Goal: Task Accomplishment & Management: Use online tool/utility

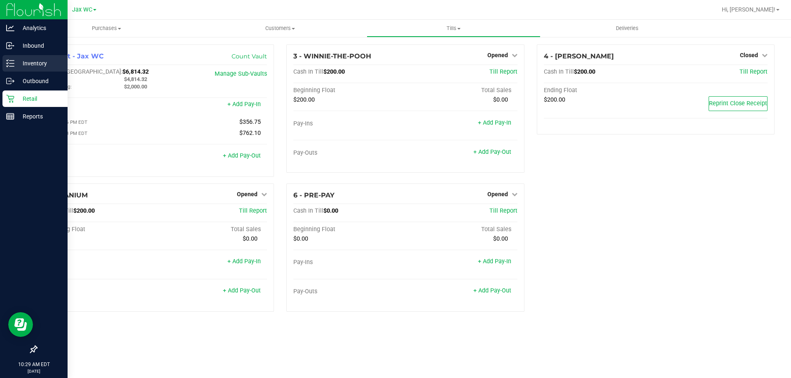
click at [44, 65] on p "Inventory" at bounding box center [38, 63] width 49 height 10
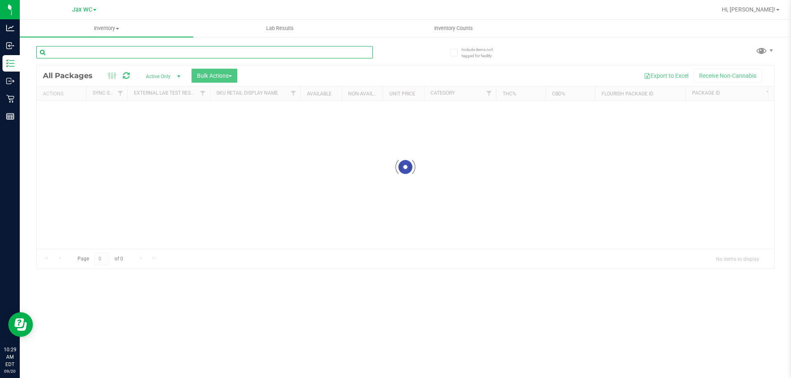
click at [65, 48] on input "text" at bounding box center [204, 52] width 336 height 12
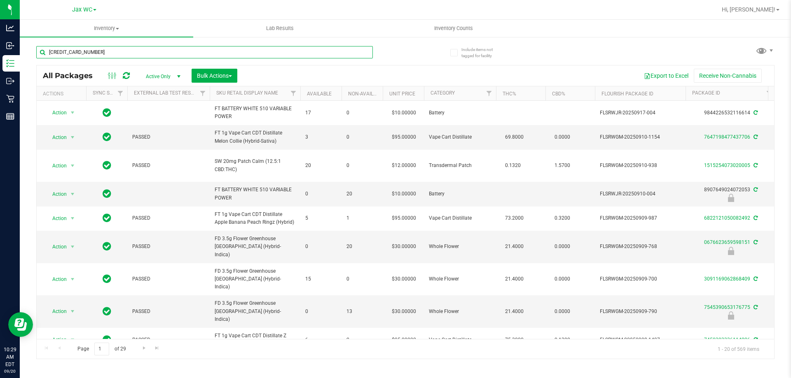
type input "[CREDIT_CARD_NUMBER]"
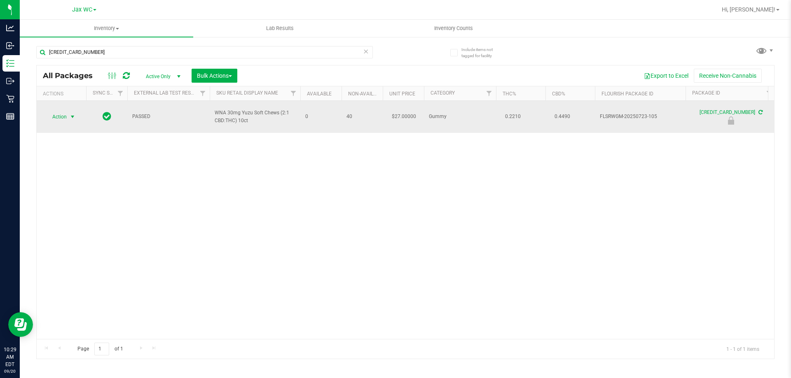
click at [73, 117] on span "select" at bounding box center [72, 117] width 7 height 7
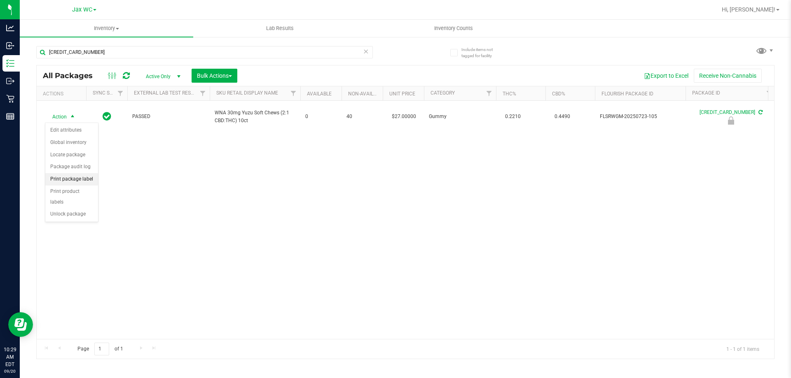
click at [84, 181] on li "Print package label" at bounding box center [71, 179] width 53 height 12
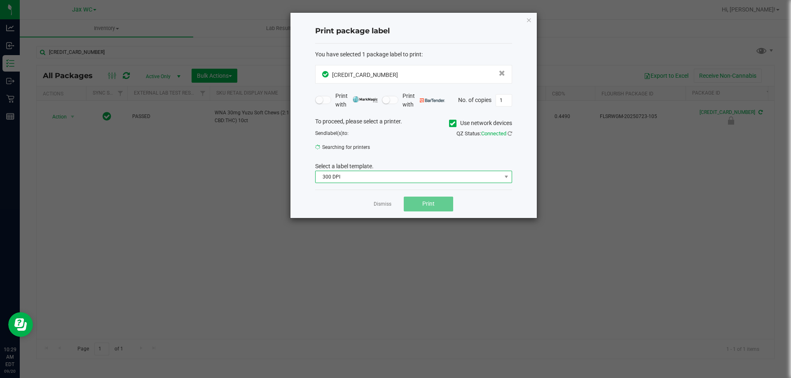
click at [350, 180] on span "300 DPI" at bounding box center [408, 177] width 186 height 12
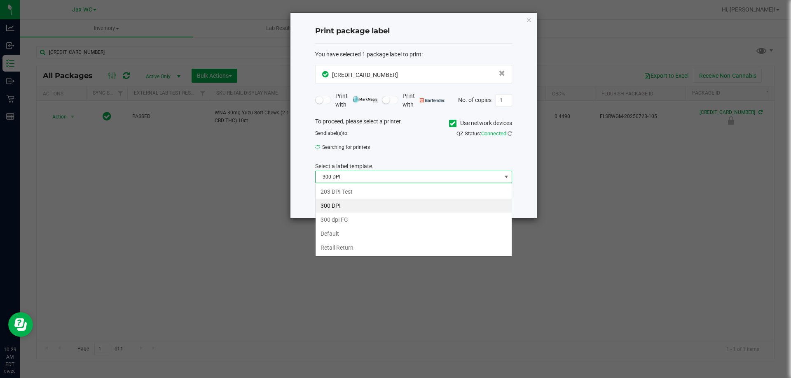
scroll to position [12, 197]
click at [346, 192] on li "203 DPI Test" at bounding box center [413, 192] width 196 height 14
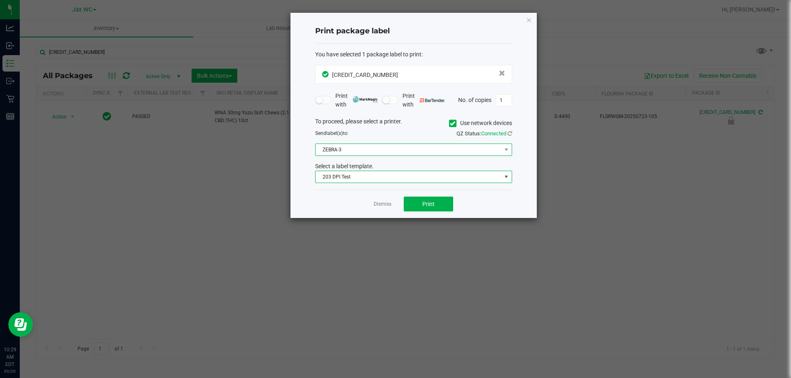
click at [358, 149] on span "ZEBRA-3" at bounding box center [408, 150] width 186 height 12
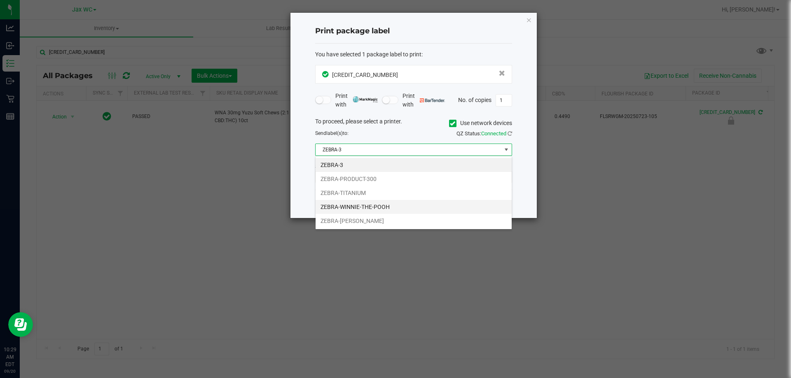
click at [370, 208] on li "ZEBRA-WINNIE-THE-POOH" at bounding box center [413, 207] width 196 height 14
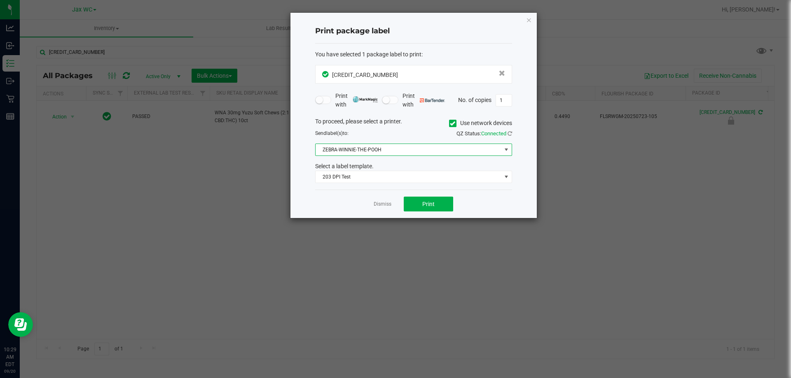
click at [375, 152] on span "ZEBRA-WINNIE-THE-POOH" at bounding box center [408, 150] width 186 height 12
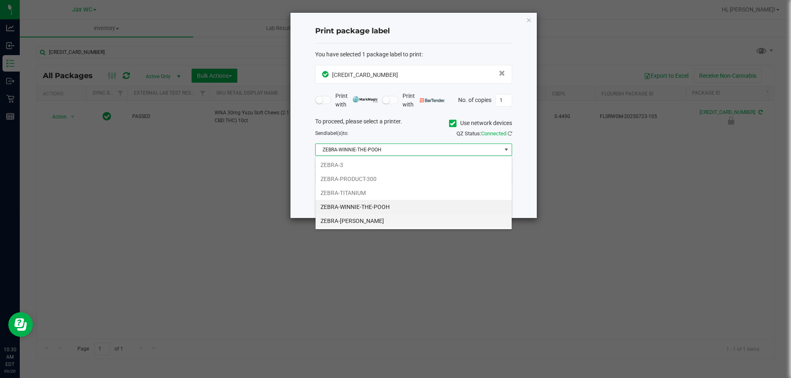
click at [350, 219] on li "ZEBRA-[PERSON_NAME]" at bounding box center [413, 221] width 196 height 14
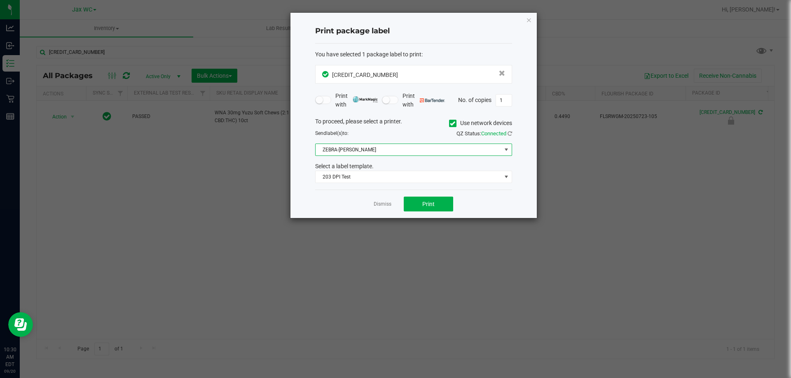
click at [457, 194] on div "Dismiss Print" at bounding box center [413, 204] width 197 height 28
click at [445, 203] on button "Print" at bounding box center [428, 204] width 49 height 15
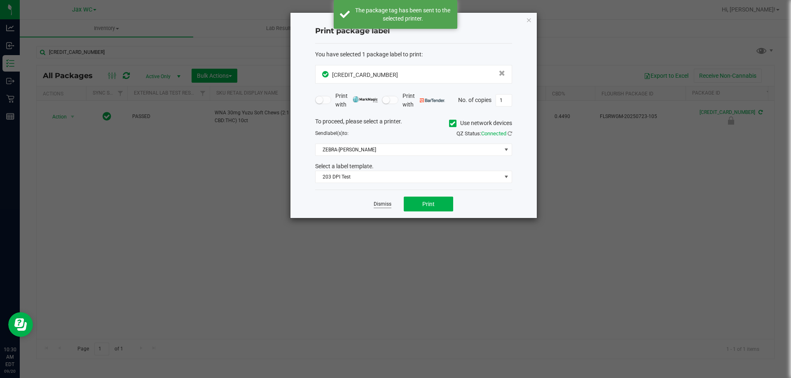
click at [385, 204] on link "Dismiss" at bounding box center [383, 204] width 18 height 7
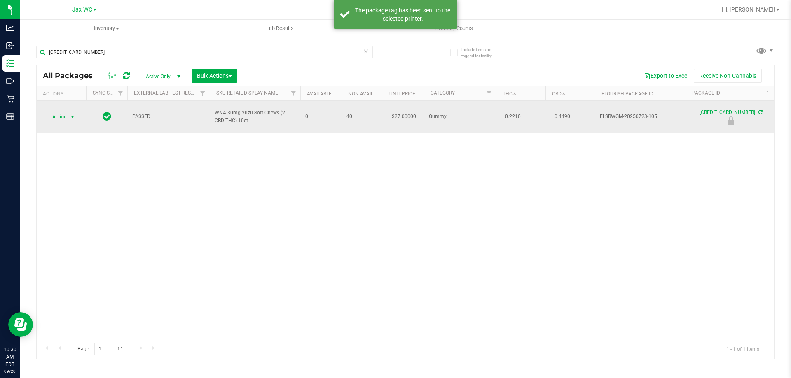
click at [68, 121] on span "select" at bounding box center [73, 117] width 10 height 12
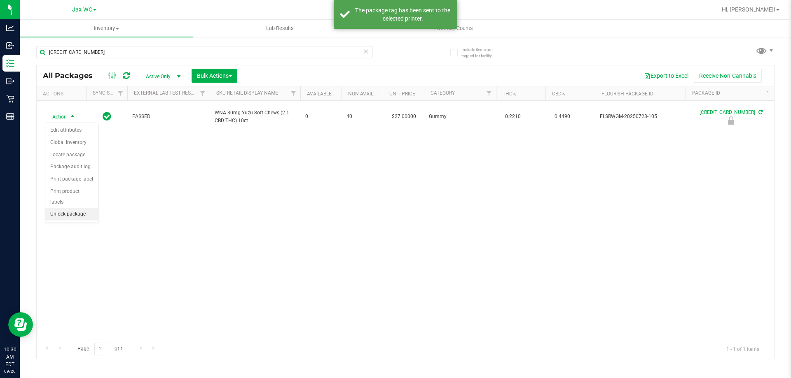
click at [90, 208] on li "Unlock package" at bounding box center [71, 214] width 53 height 12
